Goal: Task Accomplishment & Management: Manage account settings

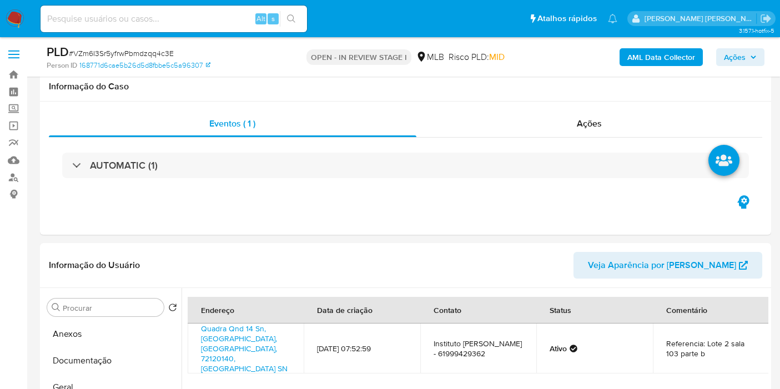
select select "10"
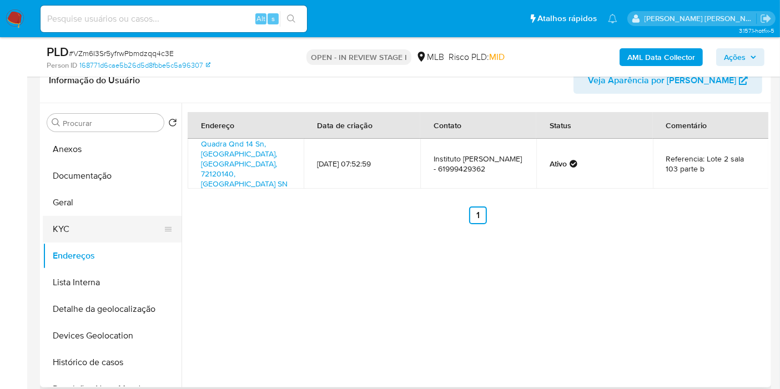
click at [79, 217] on button "KYC" at bounding box center [108, 229] width 130 height 27
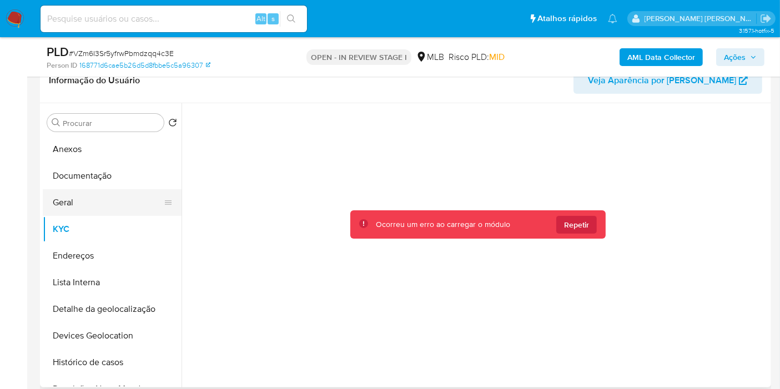
click at [89, 205] on button "Geral" at bounding box center [108, 202] width 130 height 27
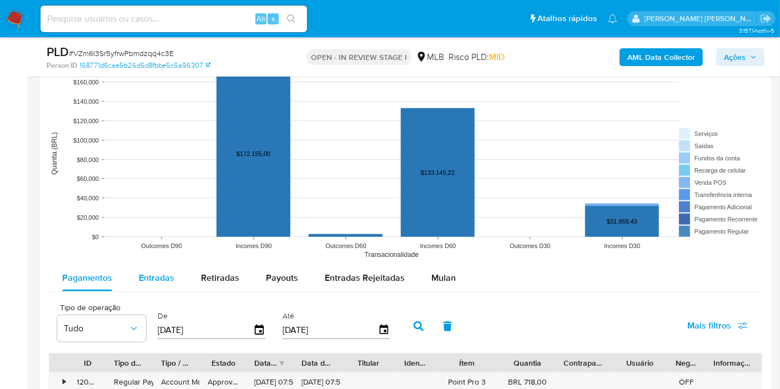
click at [167, 267] on div "Entradas" at bounding box center [157, 278] width 36 height 27
select select "10"
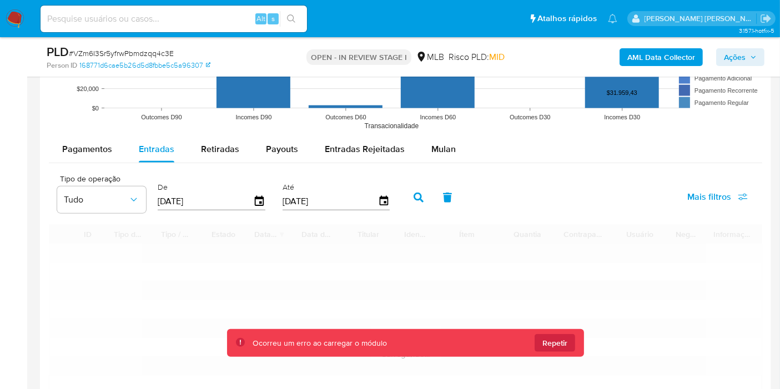
scroll to position [1234, 0]
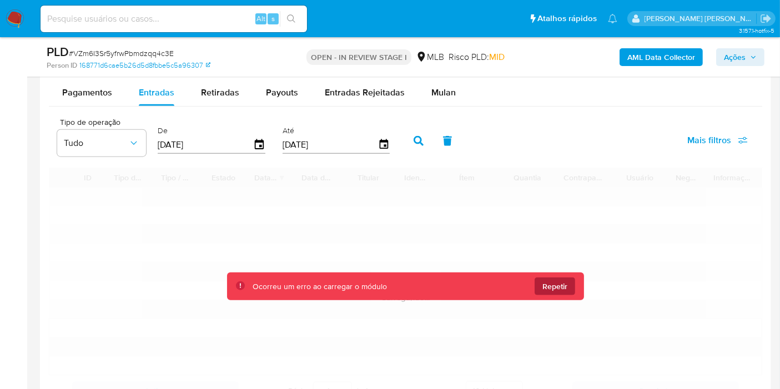
click at [557, 288] on span "Repetir" at bounding box center [554, 287] width 25 height 18
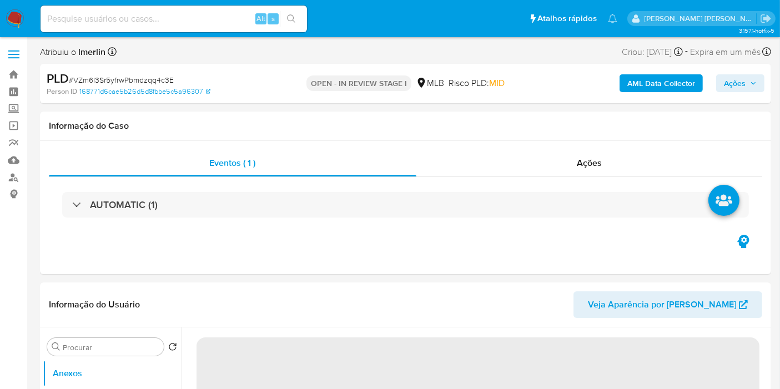
select select "10"
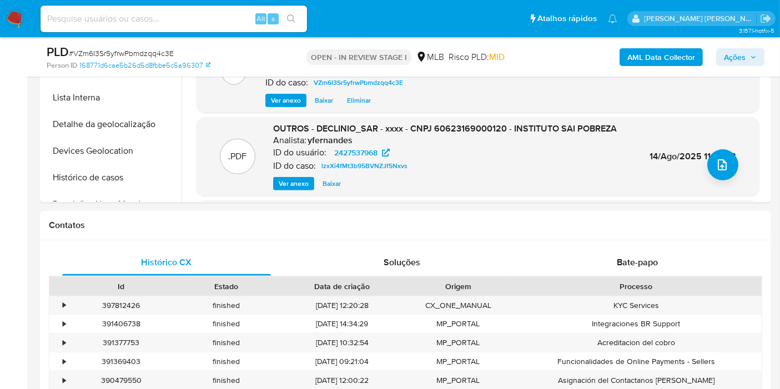
scroll to position [185, 0]
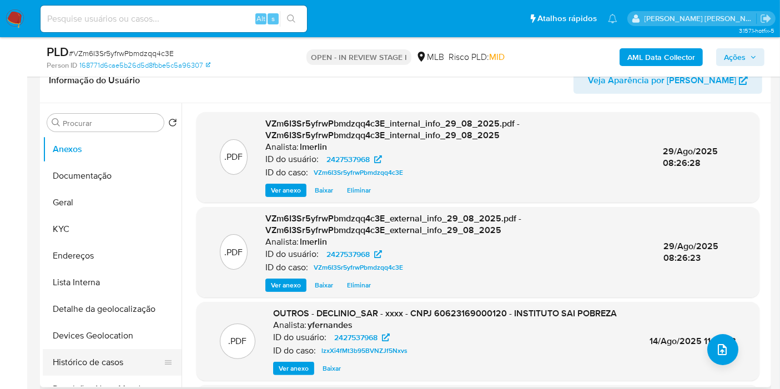
click at [106, 371] on button "Histórico de casos" at bounding box center [108, 362] width 130 height 27
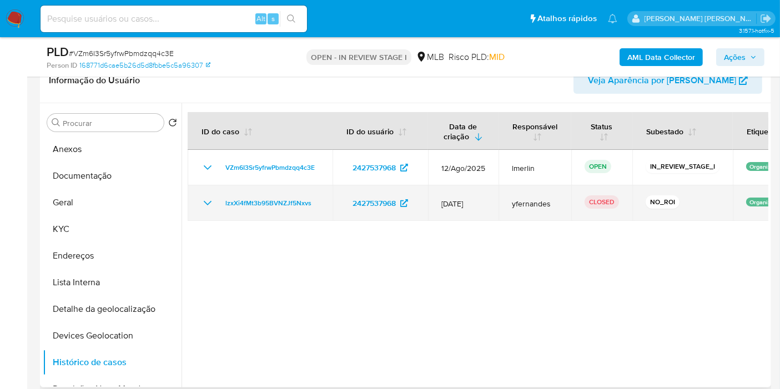
click at [205, 204] on icon "Mostrar/Ocultar" at bounding box center [207, 203] width 13 height 13
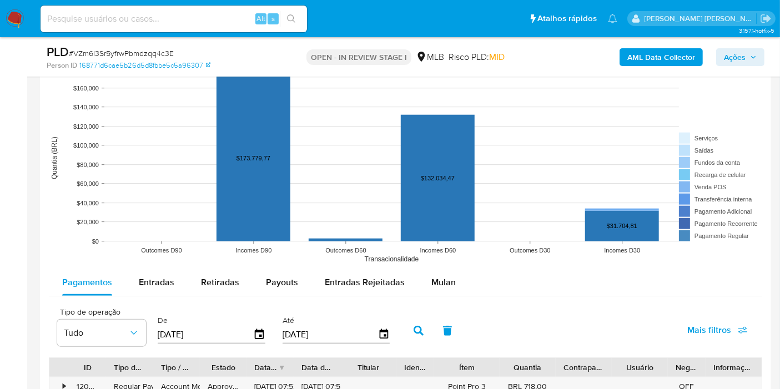
scroll to position [1048, 0]
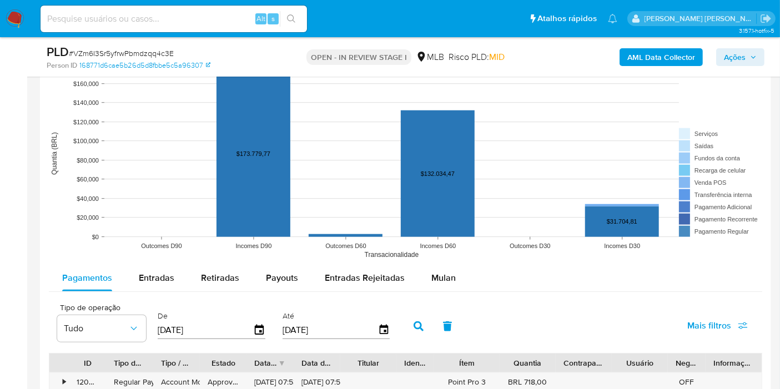
click at [153, 259] on rect at bounding box center [405, 154] width 713 height 222
click at [164, 279] on span "Entradas" at bounding box center [157, 277] width 36 height 13
select select "10"
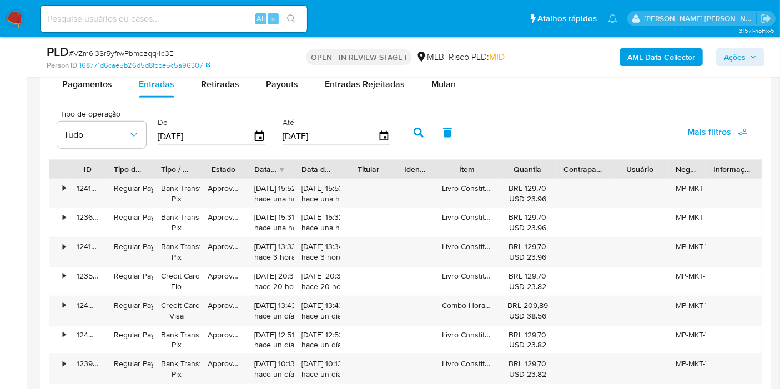
scroll to position [1295, 0]
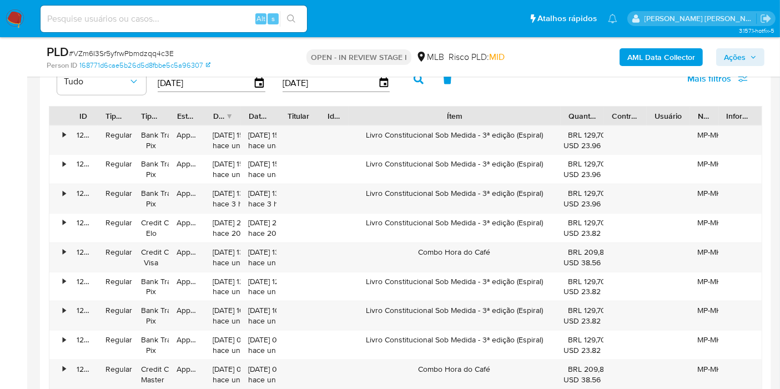
drag, startPoint x: 499, startPoint y: 114, endPoint x: 647, endPoint y: 110, distance: 148.3
click at [647, 110] on div "ID Tipo de operação Tipo / Método Estado Data de criação Data de aprovação Titu…" at bounding box center [405, 116] width 712 height 19
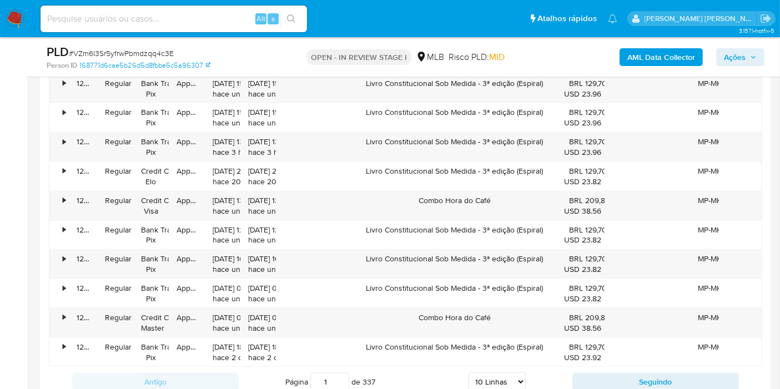
scroll to position [1418, 0]
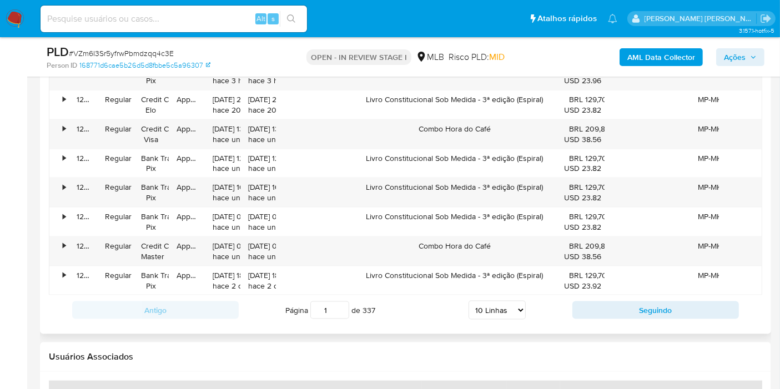
click at [667, 314] on button "Seguindo" at bounding box center [655, 310] width 167 height 18
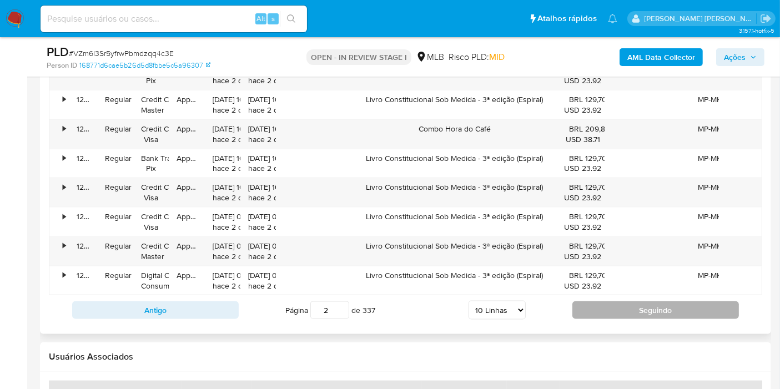
click at [675, 306] on button "Seguindo" at bounding box center [655, 310] width 167 height 18
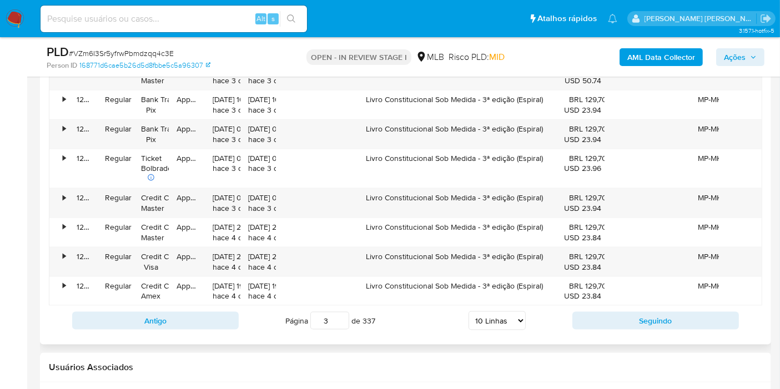
click at [645, 306] on div "Antigo Página 3 de 337 5 Linhas 10 Linhas 20 Linhas 25 Linhas 50 Linhas 100 Lin…" at bounding box center [405, 321] width 713 height 30
click at [640, 321] on button "Seguindo" at bounding box center [655, 321] width 167 height 18
type input "4"
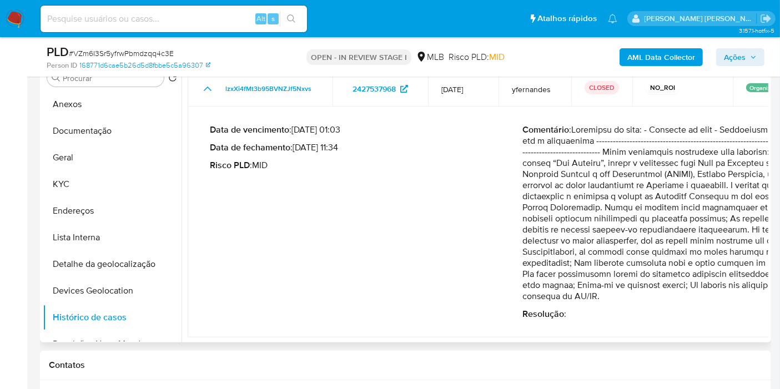
scroll to position [185, 0]
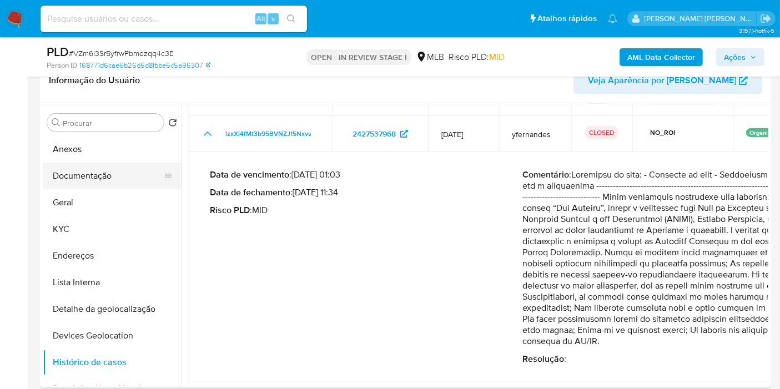
click at [120, 178] on button "Documentação" at bounding box center [108, 176] width 130 height 27
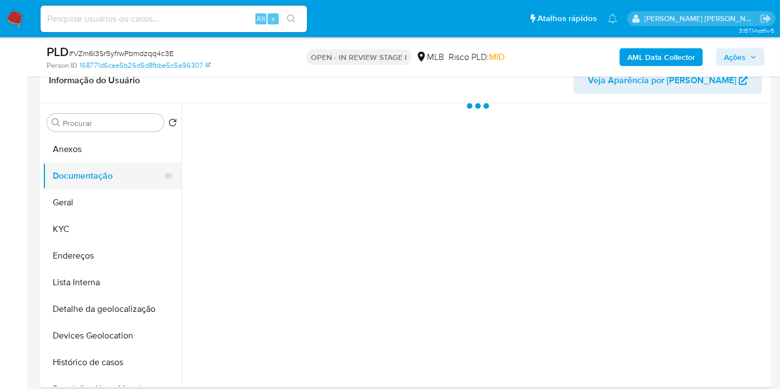
scroll to position [0, 0]
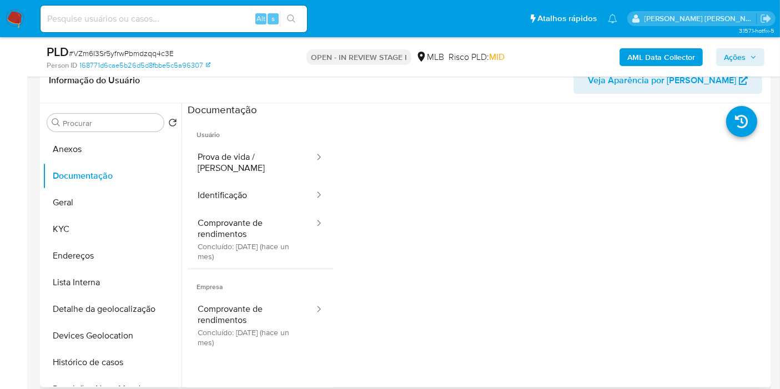
click at [253, 199] on button "Identificação" at bounding box center [252, 196] width 128 height 28
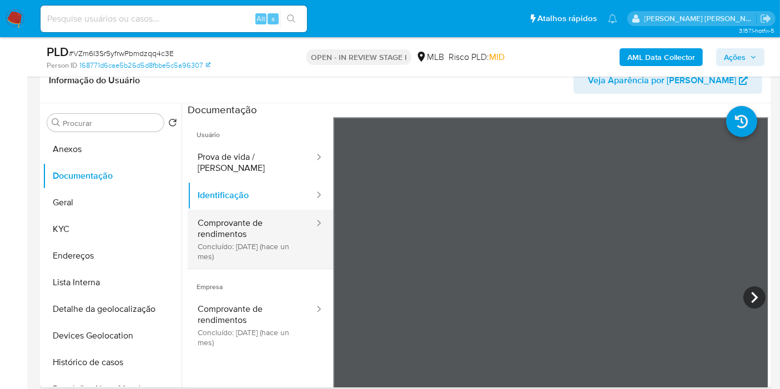
click at [251, 230] on button "Comprovante de rendimentos Concluído: [DATE] (hace un mes)" at bounding box center [252, 239] width 128 height 59
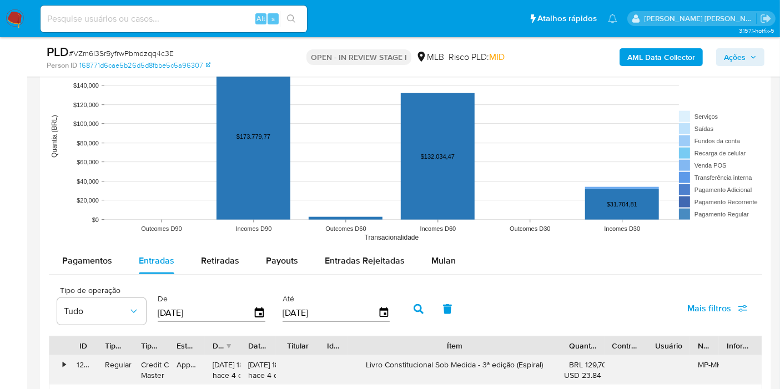
scroll to position [1234, 0]
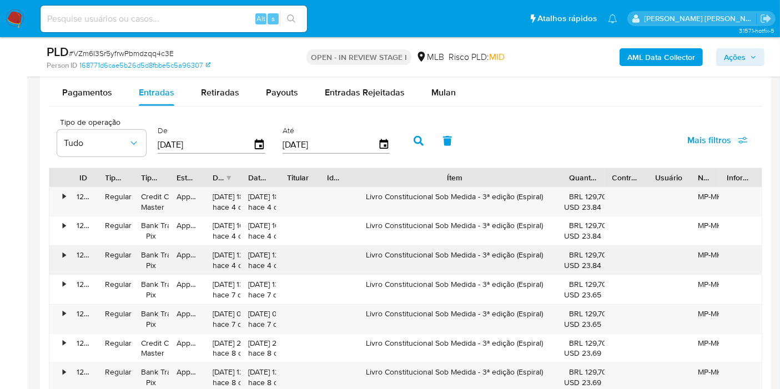
click at [399, 253] on div "Livro Constitucional Sob Medida - 3ª edição (Espiral)" at bounding box center [455, 260] width 214 height 29
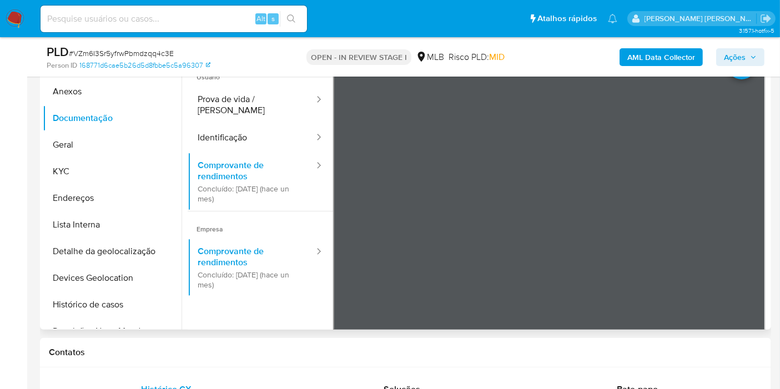
scroll to position [62, 0]
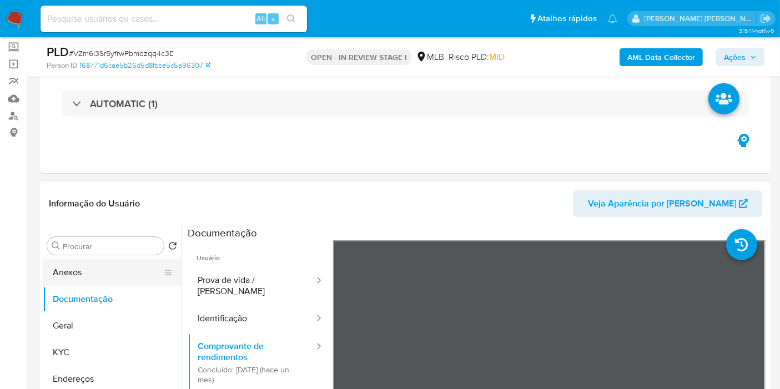
click at [107, 282] on button "Anexos" at bounding box center [108, 272] width 130 height 27
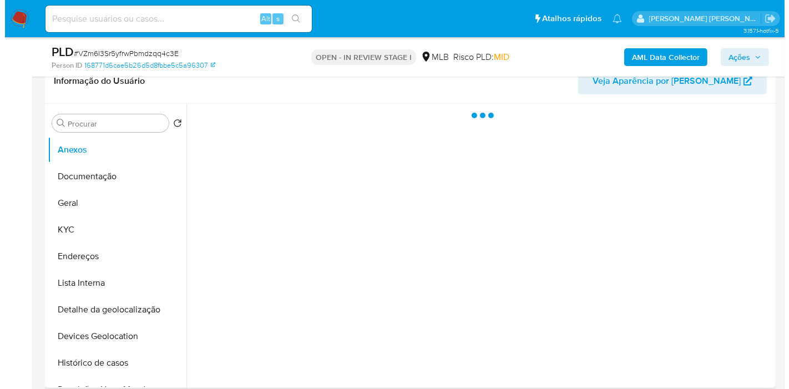
scroll to position [185, 0]
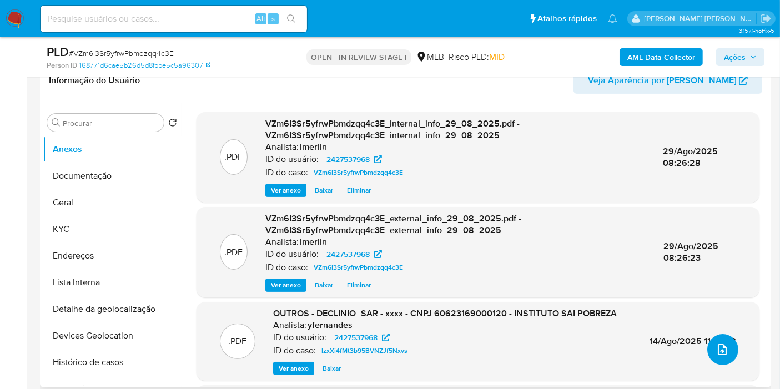
click at [717, 351] on icon "upload-file" at bounding box center [722, 349] width 13 height 13
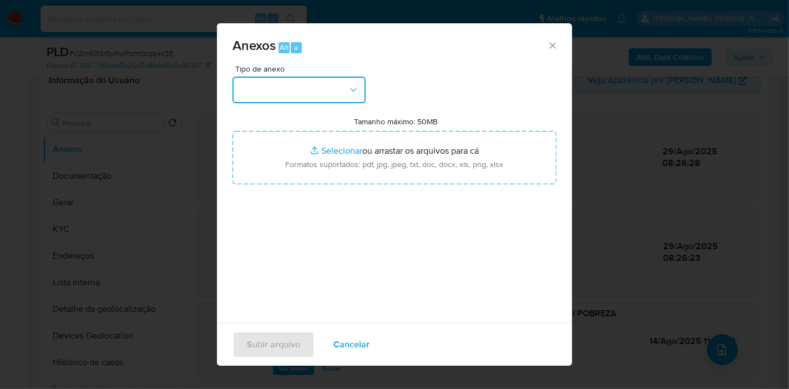
click at [291, 85] on button "button" at bounding box center [299, 90] width 133 height 27
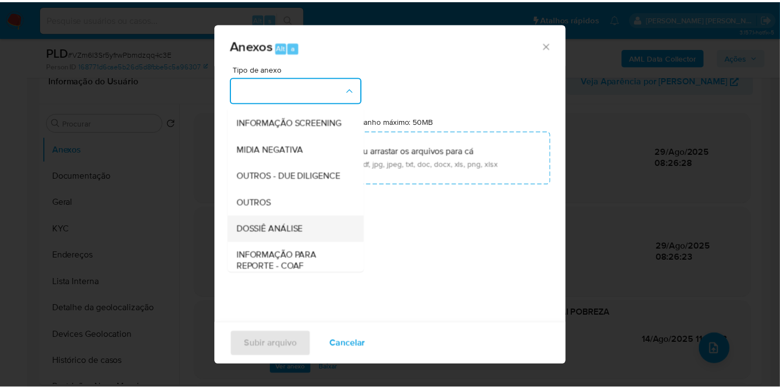
scroll to position [123, 0]
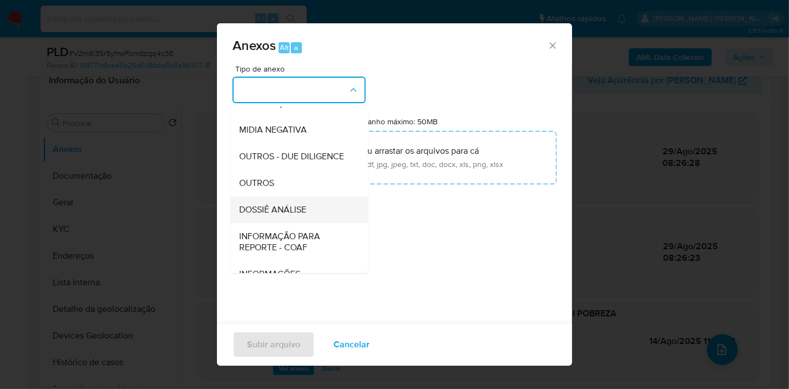
click at [310, 223] on div "DOSSIÊ ANÁLISE" at bounding box center [295, 210] width 113 height 27
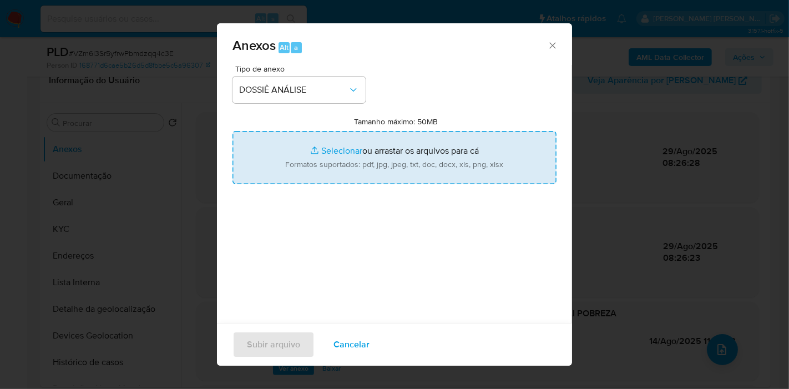
click at [350, 150] on input "Tamanho máximo: 50MB Selecionar arquivos" at bounding box center [395, 157] width 324 height 53
type input "C:\fakepath\CNPJ 60623169000120 - INSTITUTO SAI POBREZA.pdf"
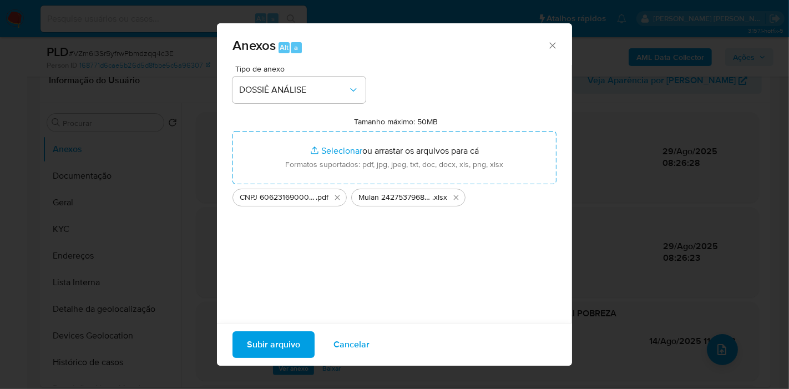
click at [287, 355] on span "Subir arquivo" at bounding box center [273, 345] width 53 height 24
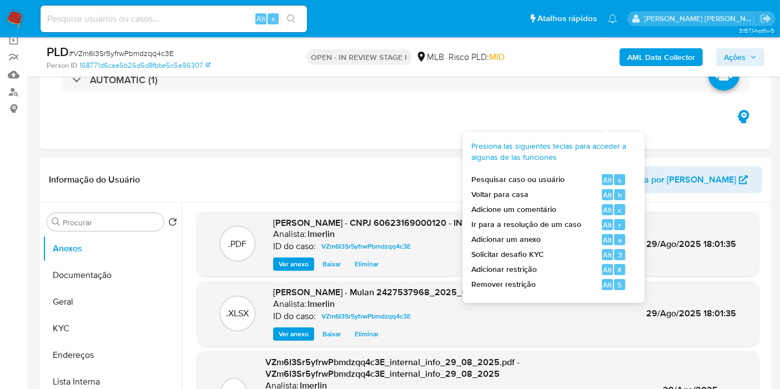
scroll to position [0, 0]
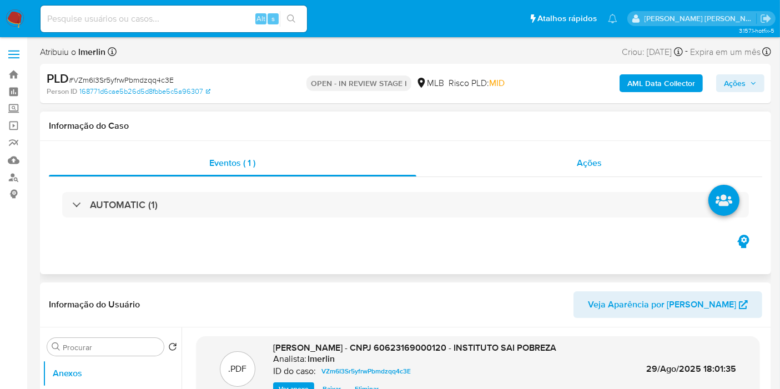
click at [647, 167] on div "Ações" at bounding box center [589, 163] width 346 height 27
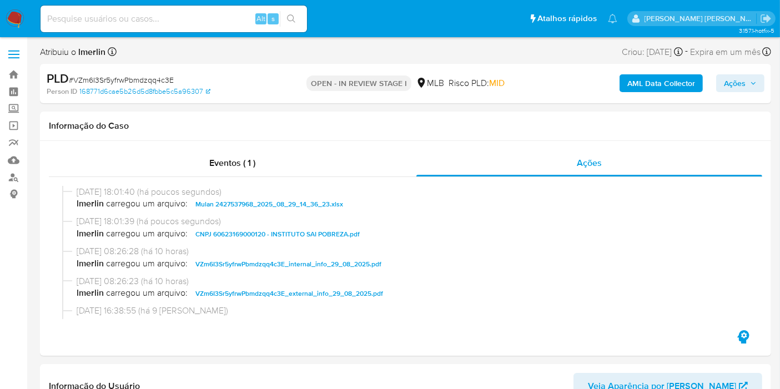
click at [733, 85] on span "Ações" at bounding box center [735, 83] width 22 height 18
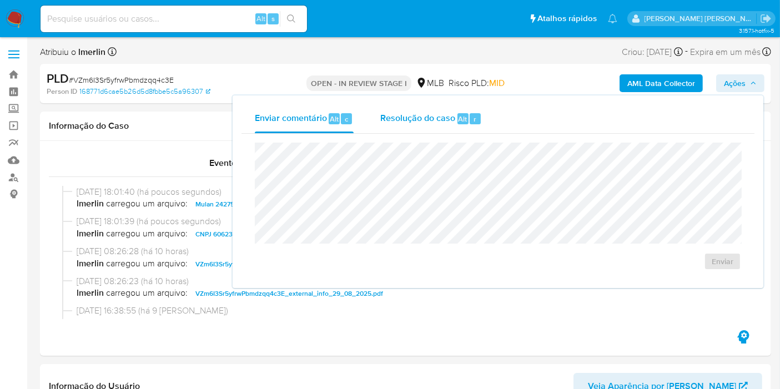
click at [448, 124] on span "Resolução do caso" at bounding box center [417, 118] width 75 height 13
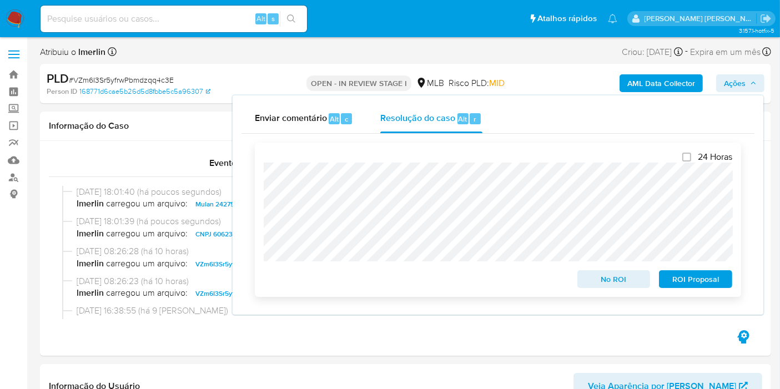
click at [601, 275] on span "No ROI" at bounding box center [614, 279] width 58 height 16
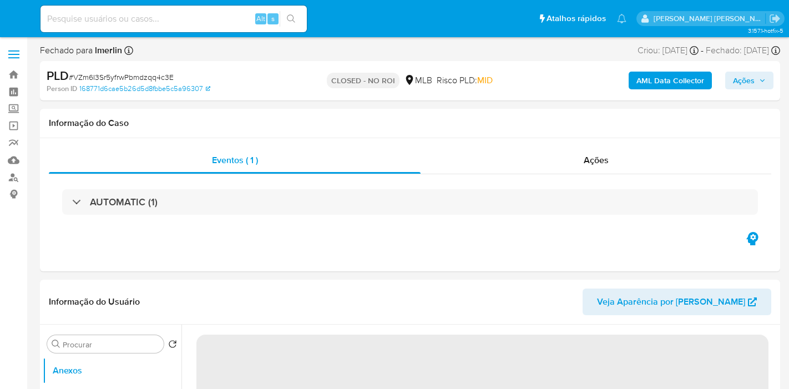
select select "10"
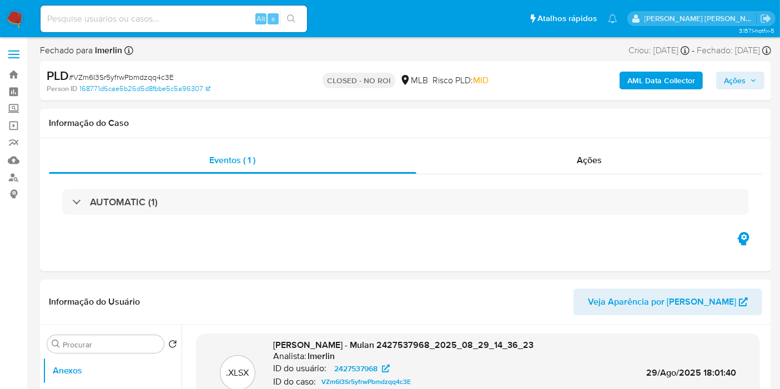
click at [19, 23] on img at bounding box center [15, 18] width 19 height 19
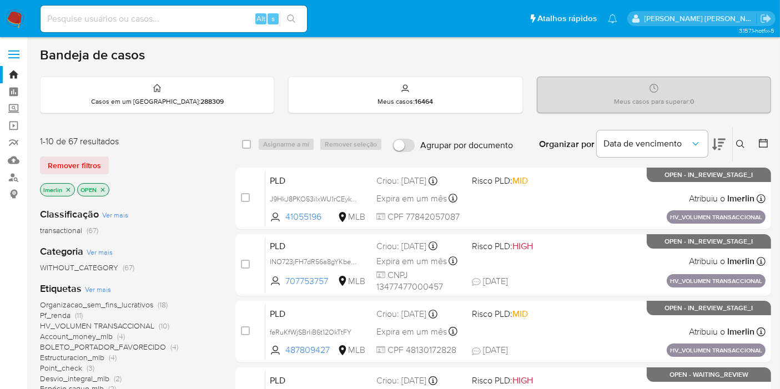
click at [69, 189] on icon "close-filter" at bounding box center [68, 190] width 7 height 7
